Goal: Task Accomplishment & Management: Manage account settings

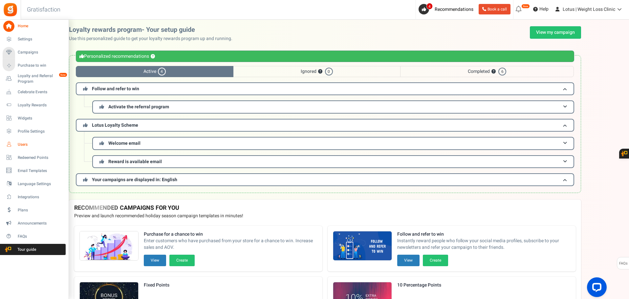
click at [27, 145] on span "Users" at bounding box center [41, 145] width 46 height 6
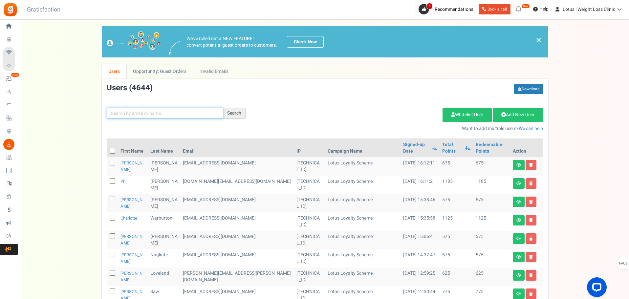
click at [131, 113] on input "text" at bounding box center [165, 113] width 117 height 11
type input "[PERSON_NAME]"
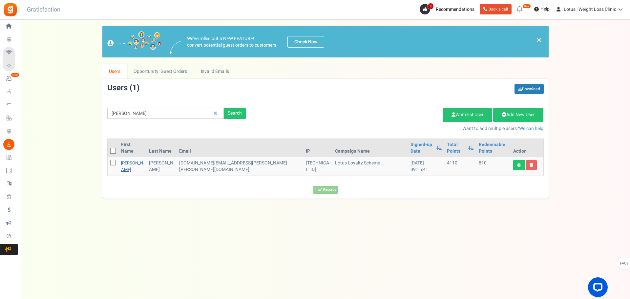
click at [128, 160] on link "[PERSON_NAME]" at bounding box center [132, 166] width 22 height 13
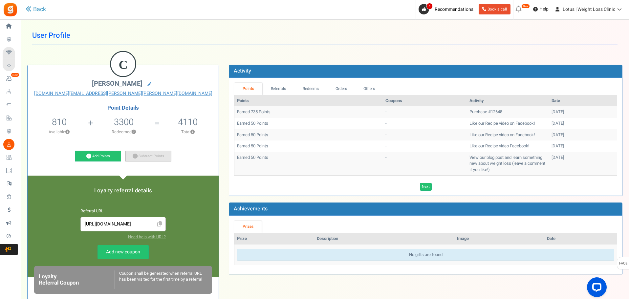
click at [158, 155] on link "Subtract Points" at bounding box center [148, 156] width 46 height 11
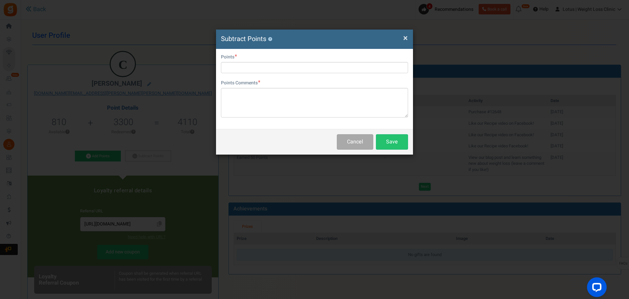
click at [405, 37] on span "×" at bounding box center [405, 38] width 5 height 12
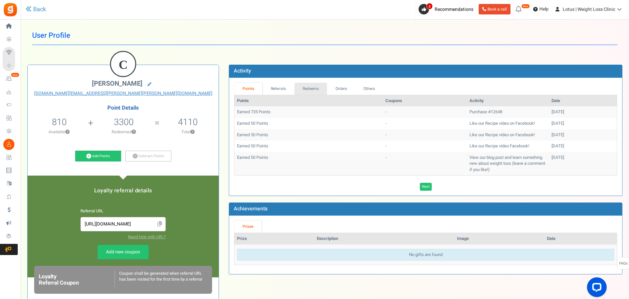
click at [313, 87] on link "Redeems" at bounding box center [311, 89] width 33 height 12
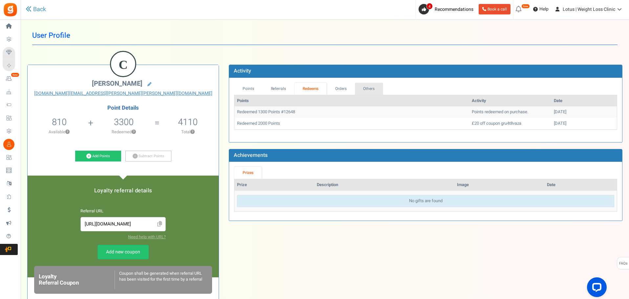
click at [366, 88] on link "Others" at bounding box center [369, 89] width 28 height 12
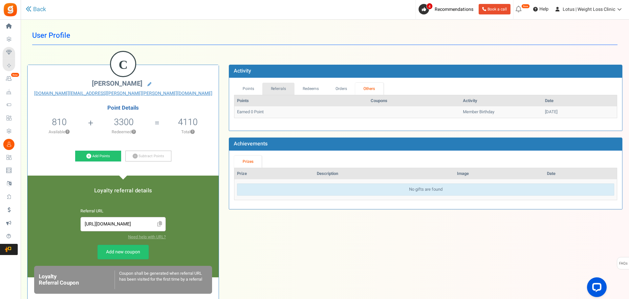
click at [282, 88] on link "Referrals" at bounding box center [278, 89] width 32 height 12
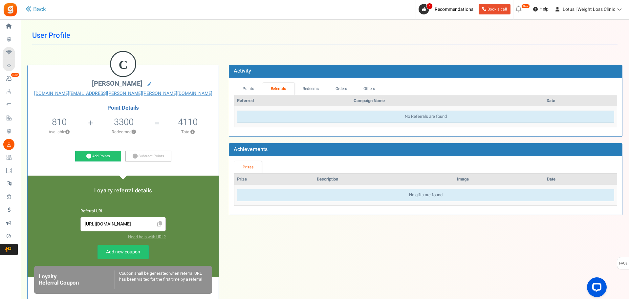
click at [277, 89] on link "Referrals" at bounding box center [278, 89] width 32 height 12
click at [254, 91] on link "Points" at bounding box center [248, 89] width 28 height 12
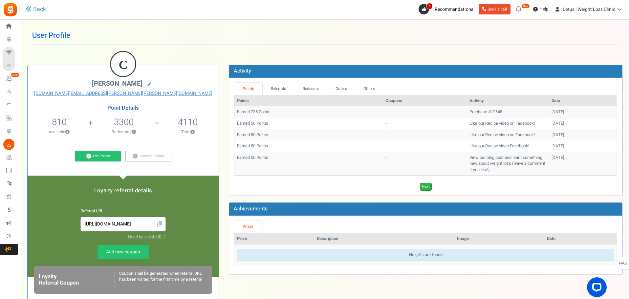
click at [421, 185] on link "Next" at bounding box center [426, 187] width 12 height 8
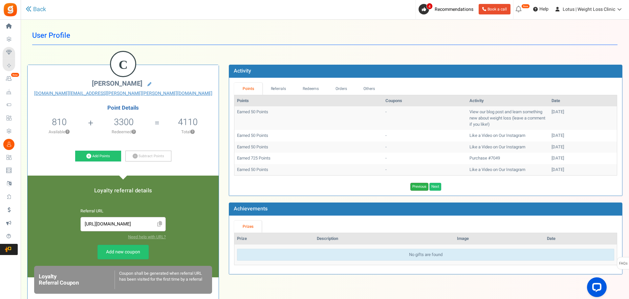
click at [422, 185] on link "Previous" at bounding box center [419, 187] width 18 height 8
